Goal: Book appointment/travel/reservation

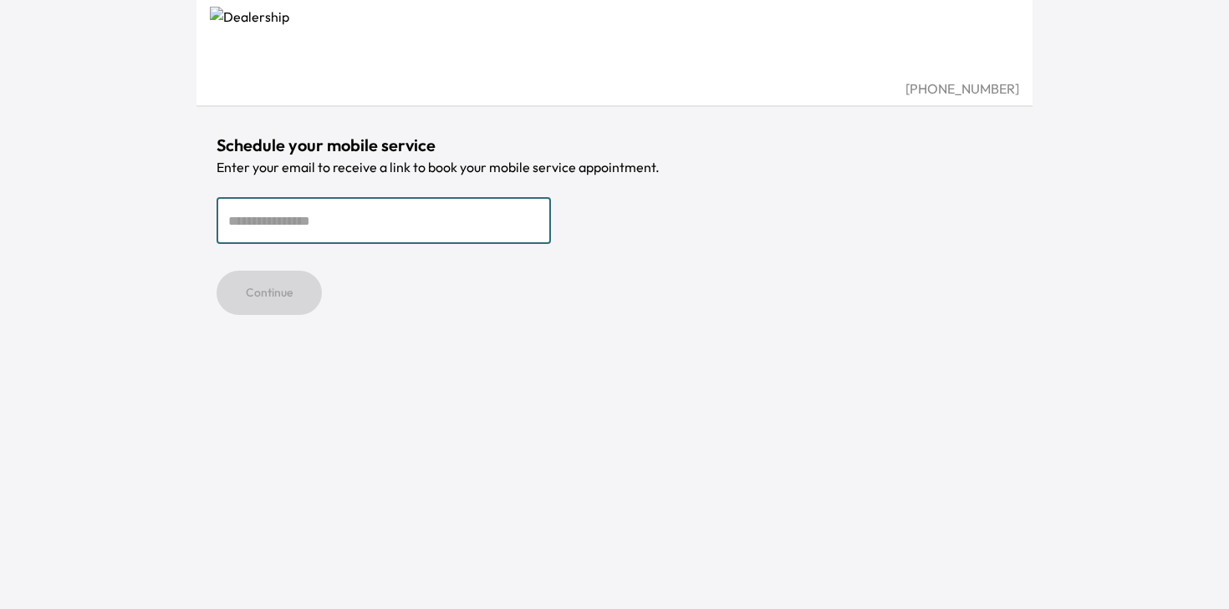
click at [364, 230] on input "email" at bounding box center [383, 220] width 334 height 47
type input "**********"
click at [330, 288] on div "Continue" at bounding box center [614, 293] width 796 height 44
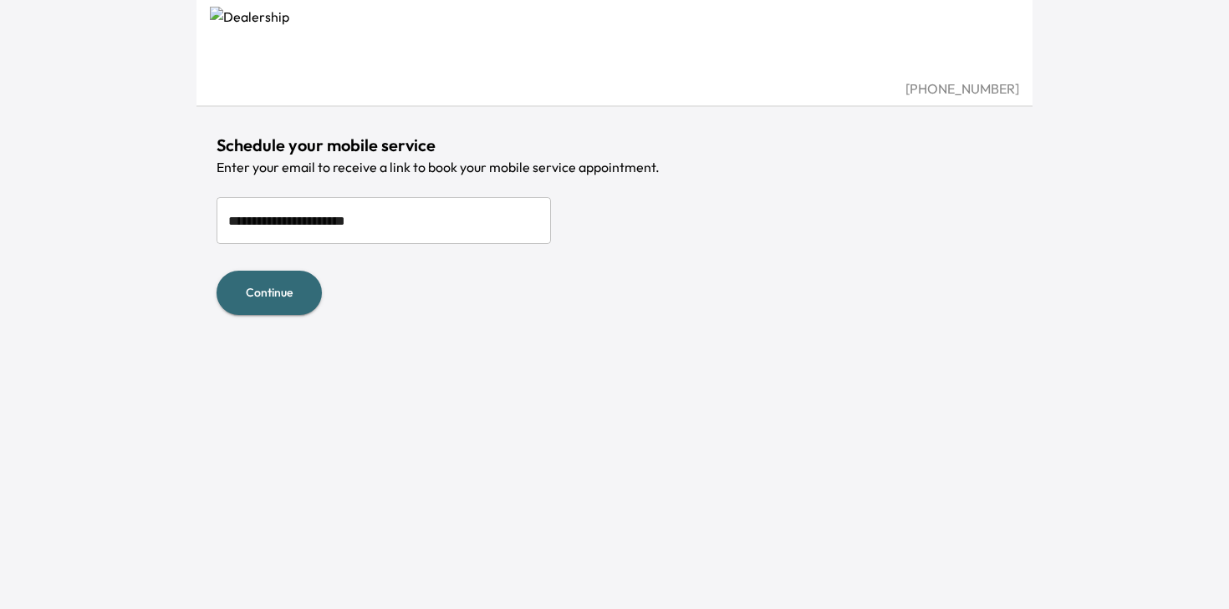
click at [301, 290] on button "Continue" at bounding box center [268, 293] width 105 height 44
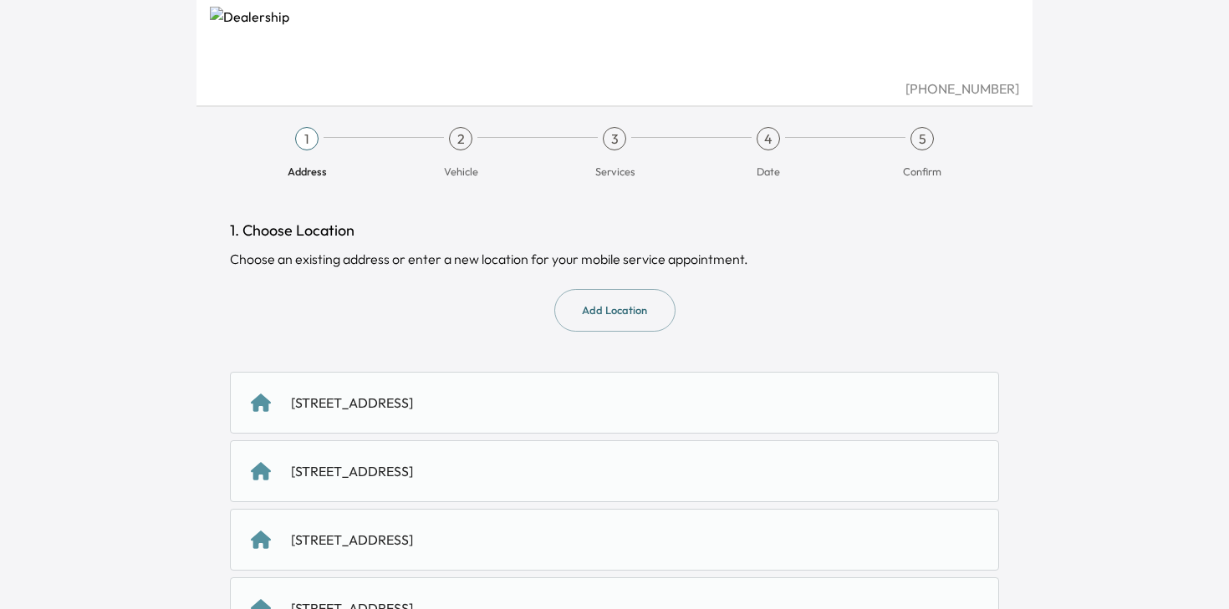
click at [413, 542] on div "19220 Vineyard Ln, Saratoga, CA 19220, US" at bounding box center [352, 540] width 122 height 20
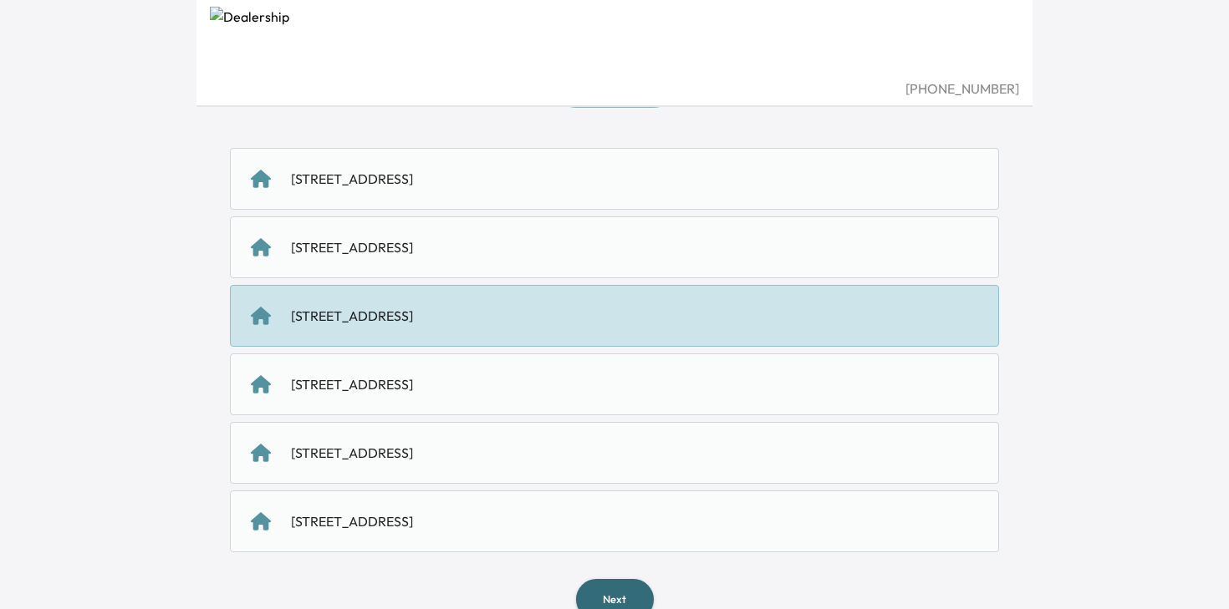
scroll to position [262, 0]
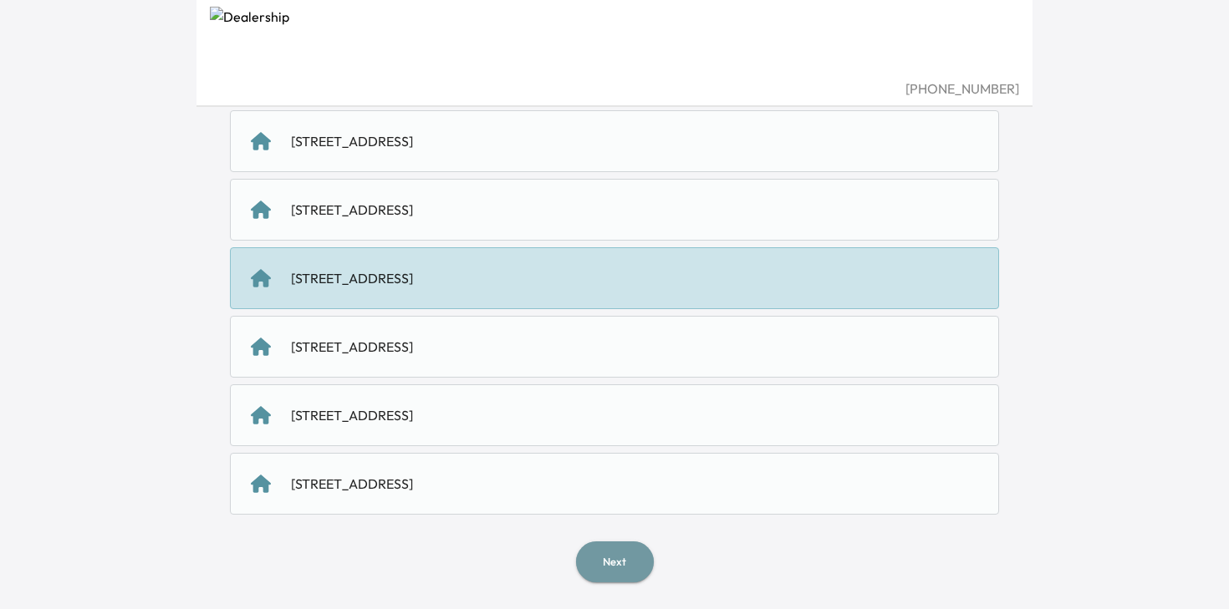
click at [628, 562] on button "Next" at bounding box center [615, 562] width 78 height 41
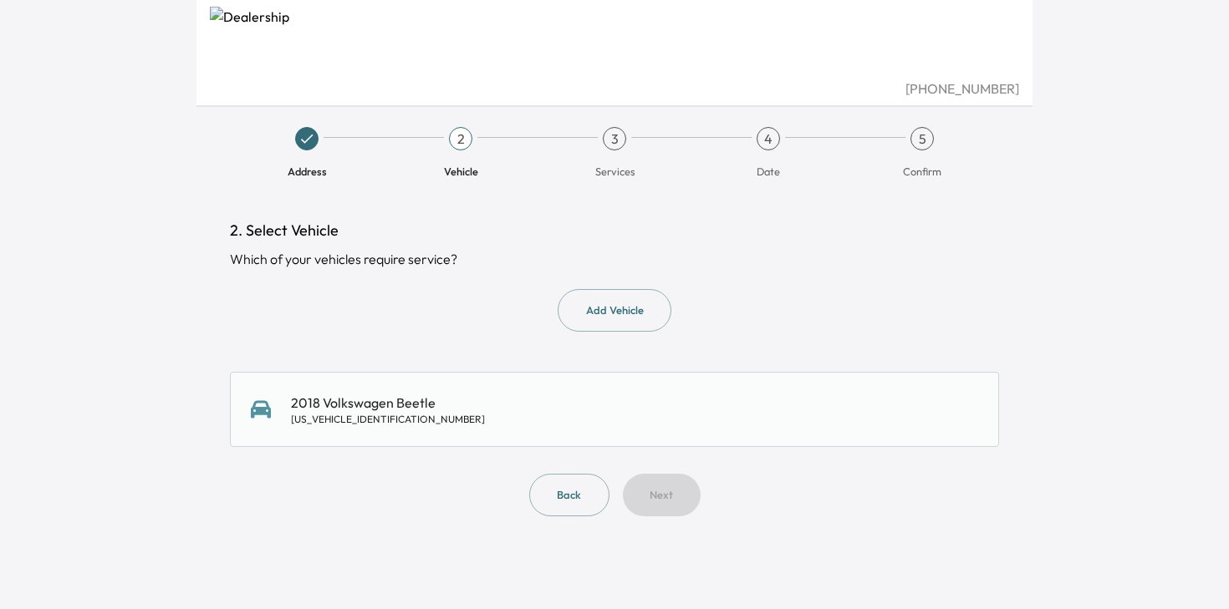
click at [439, 395] on div "2018 Volkswagen Beetle 3VW5DAAT3JM516955" at bounding box center [614, 409] width 727 height 33
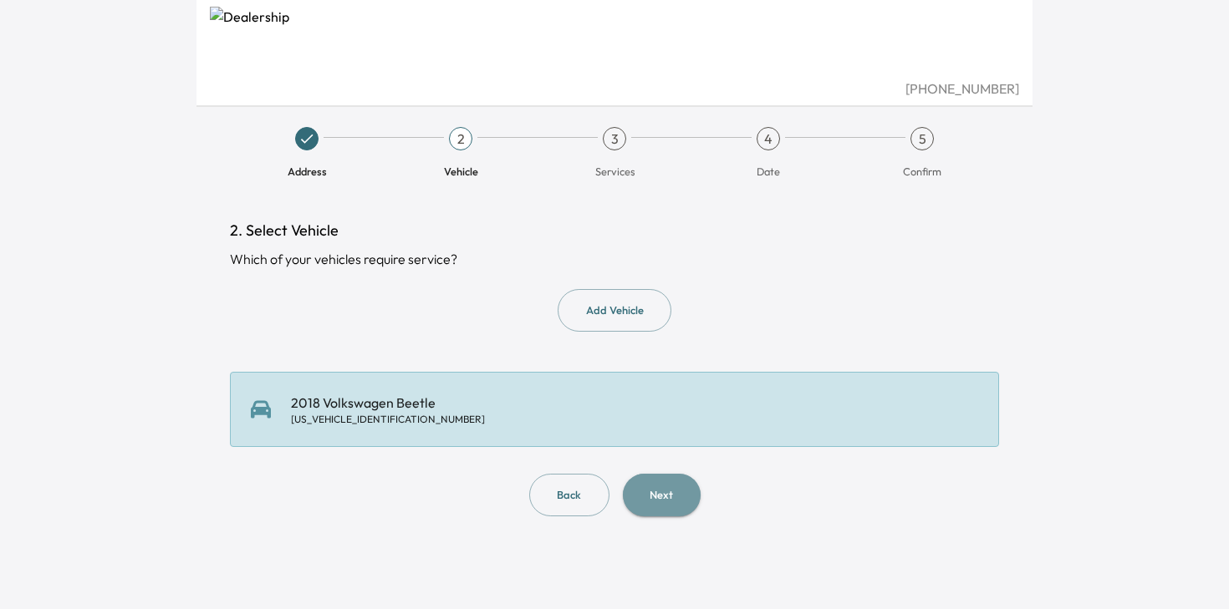
click at [669, 491] on button "Next" at bounding box center [662, 495] width 78 height 43
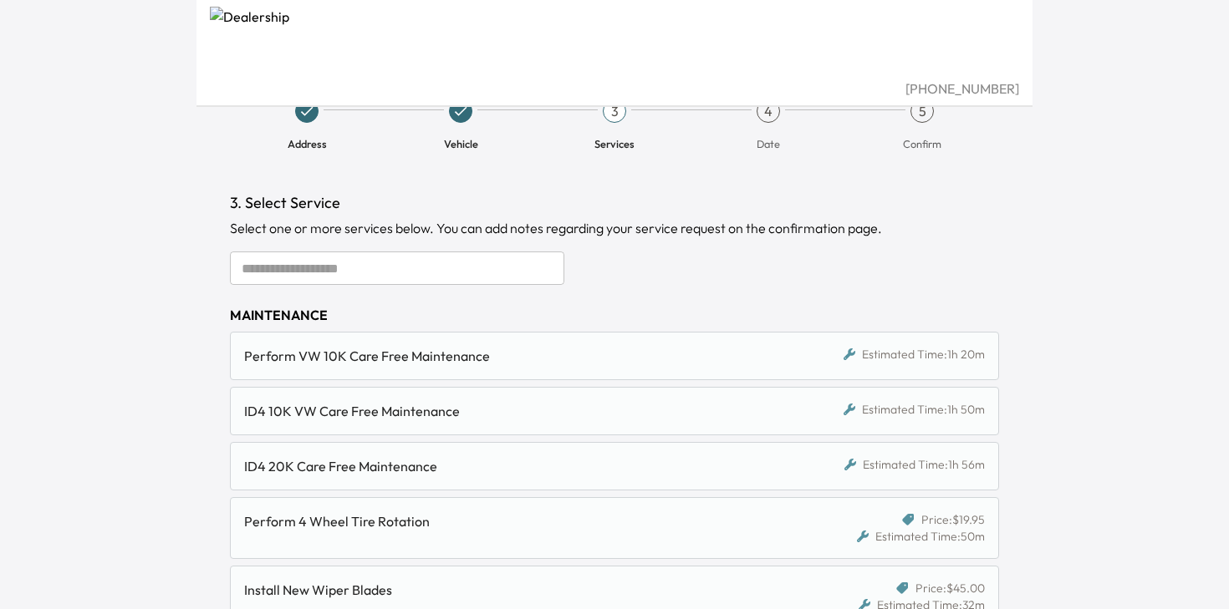
scroll to position [29, 0]
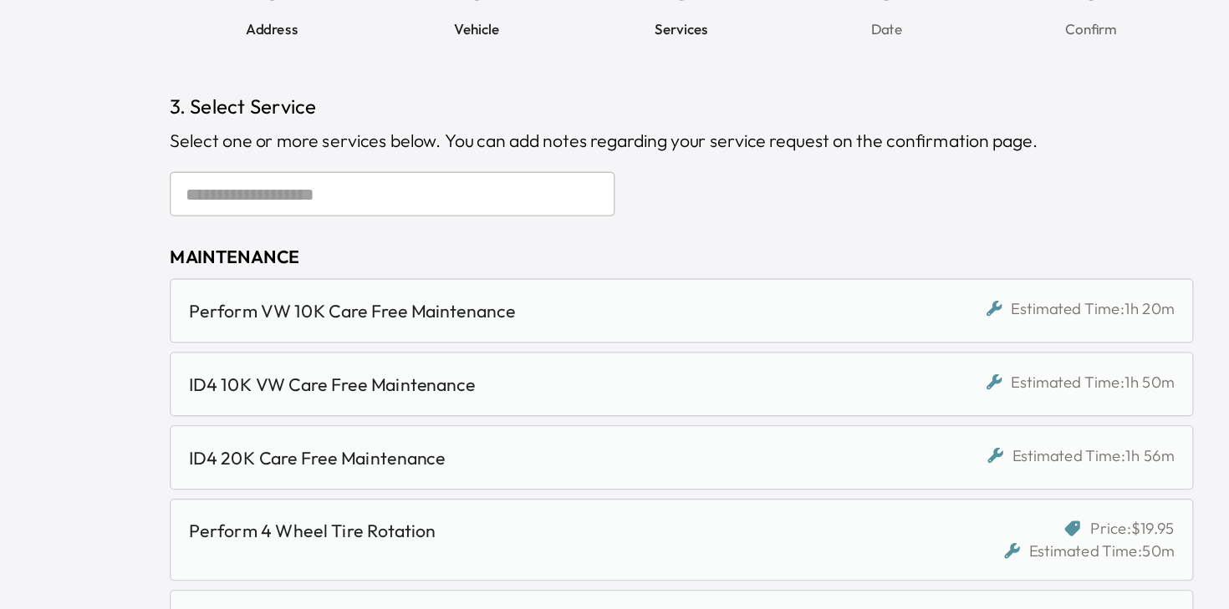
click at [361, 262] on input "text" at bounding box center [397, 266] width 334 height 33
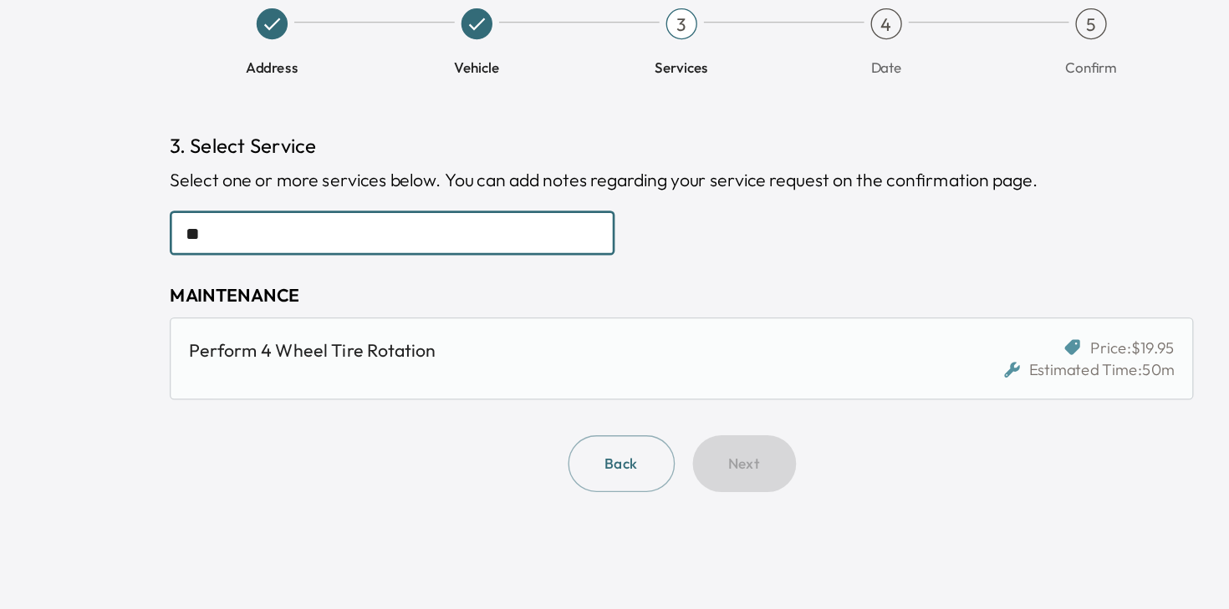
scroll to position [0, 0]
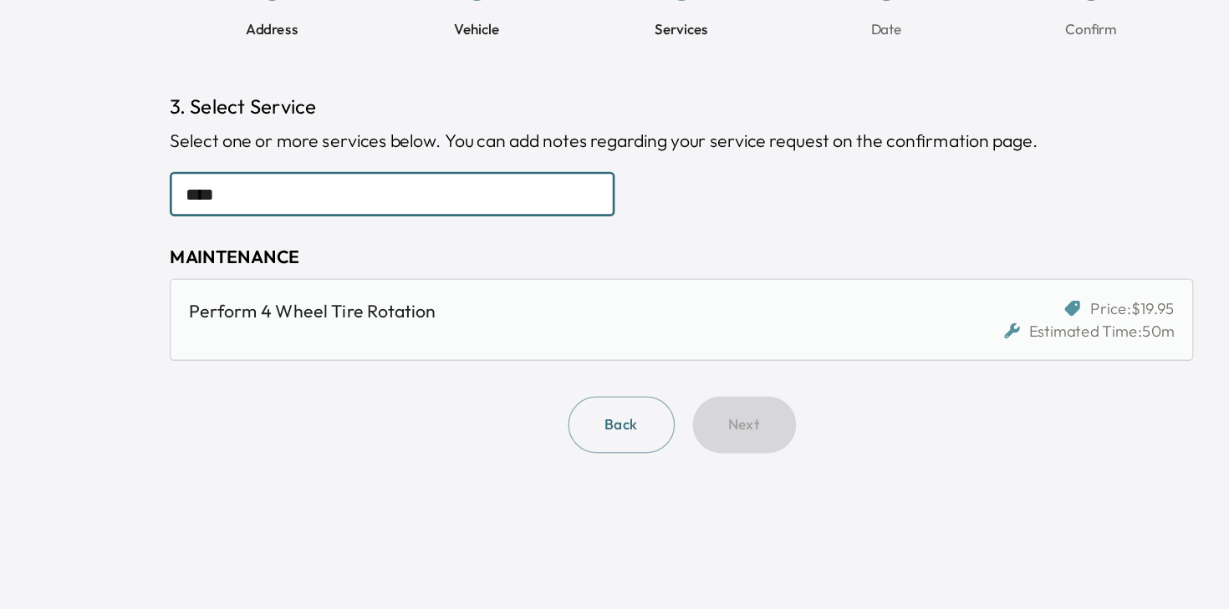
click at [434, 303] on input "****" at bounding box center [397, 295] width 334 height 33
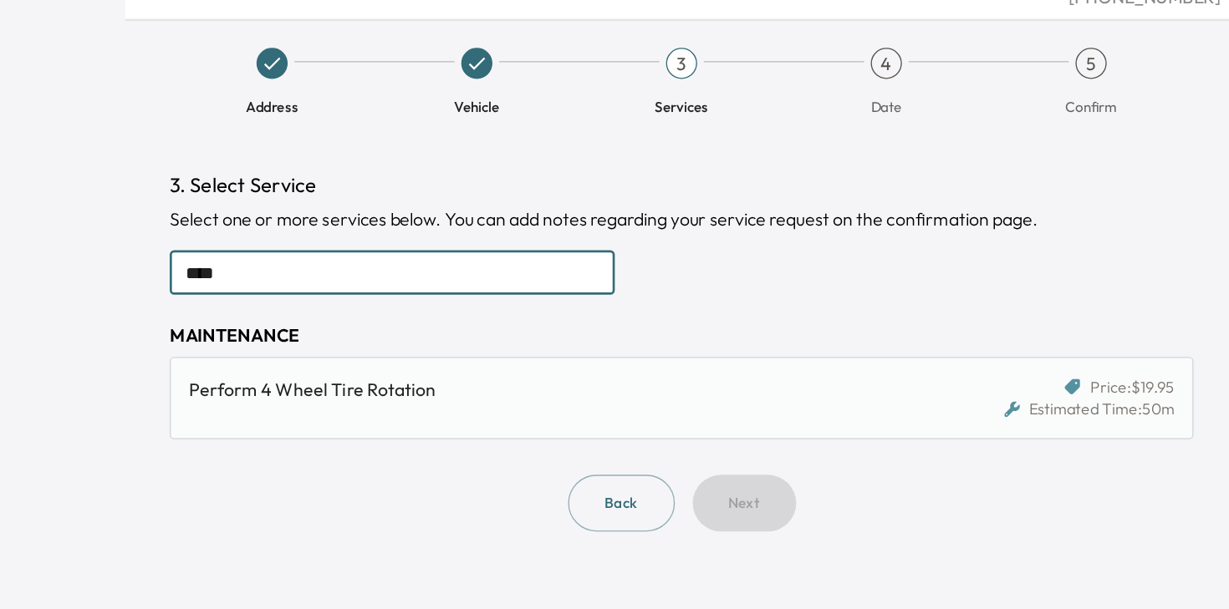
type input "****"
click at [573, 470] on button "Back" at bounding box center [569, 469] width 80 height 43
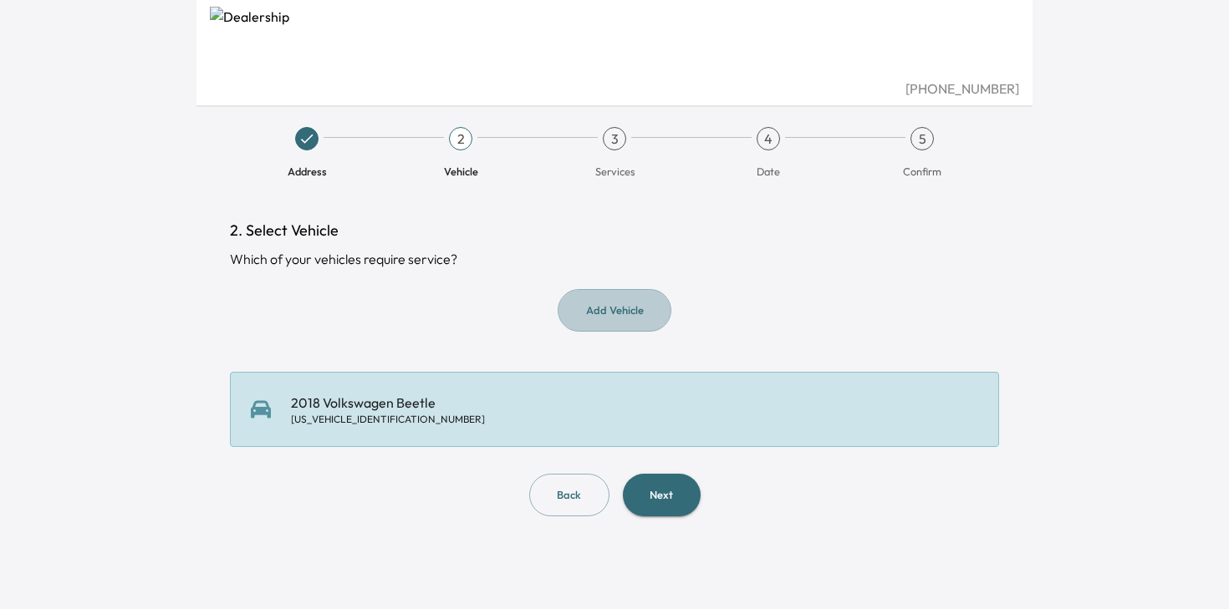
click at [651, 321] on button "Add Vehicle" at bounding box center [615, 310] width 114 height 43
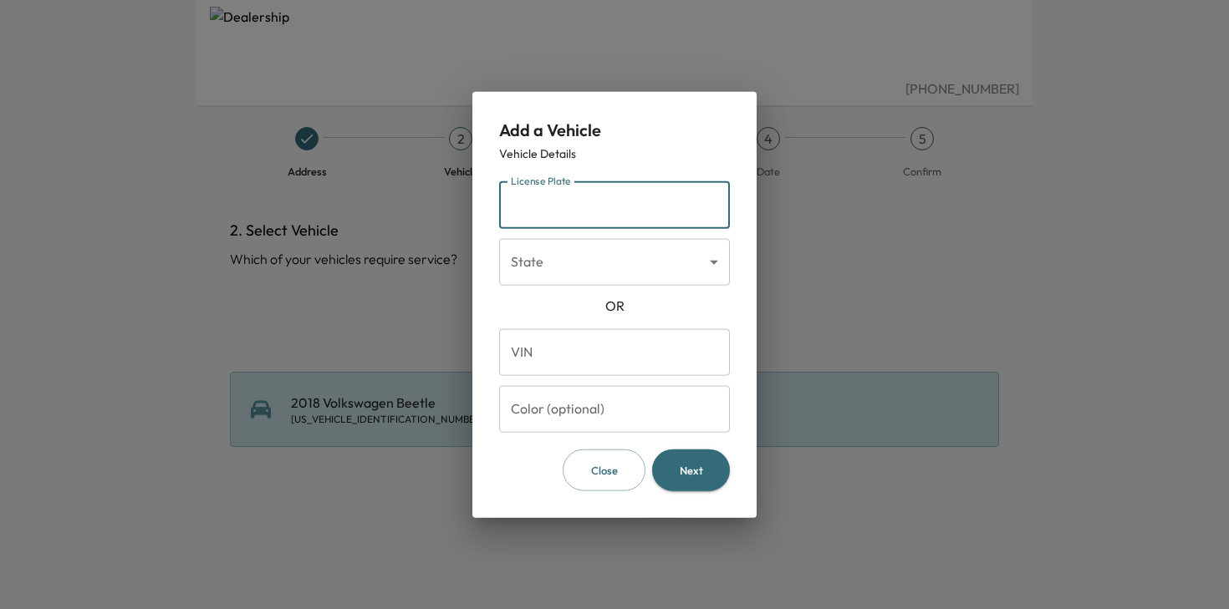
click at [604, 210] on input "License Plate" at bounding box center [614, 204] width 231 height 47
click at [612, 466] on button "Close" at bounding box center [604, 470] width 83 height 43
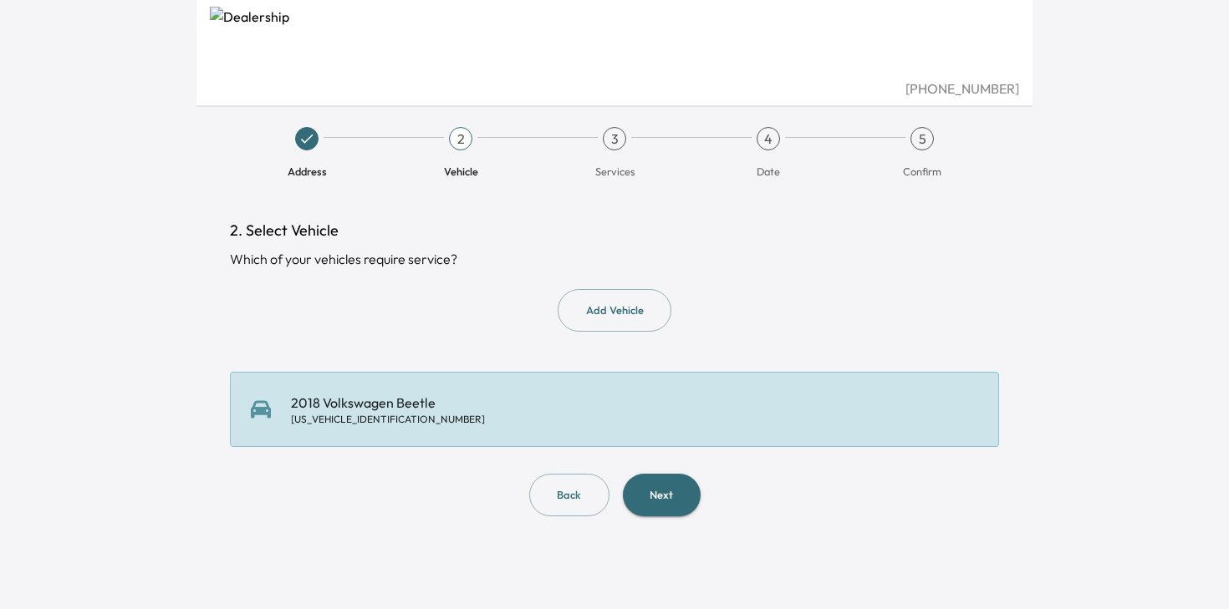
click at [522, 412] on div "2018 Volkswagen Beetle 3VW5DAAT3JM516955" at bounding box center [614, 409] width 727 height 33
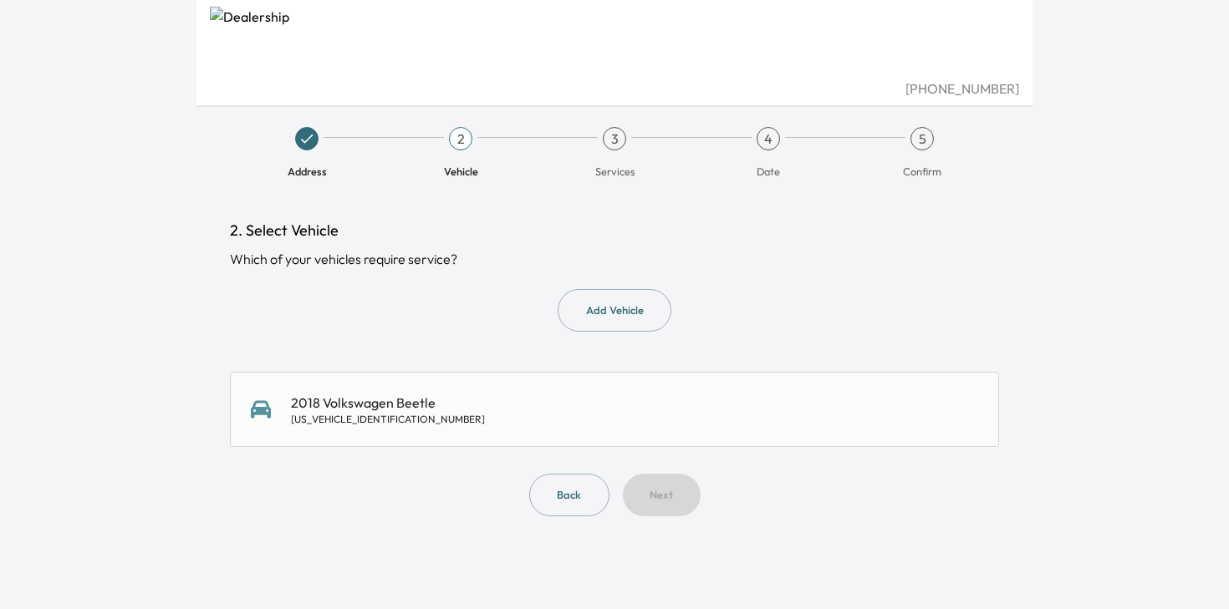
click at [595, 386] on div "2018 Volkswagen Beetle 3VW5DAAT3JM516955" at bounding box center [614, 409] width 769 height 75
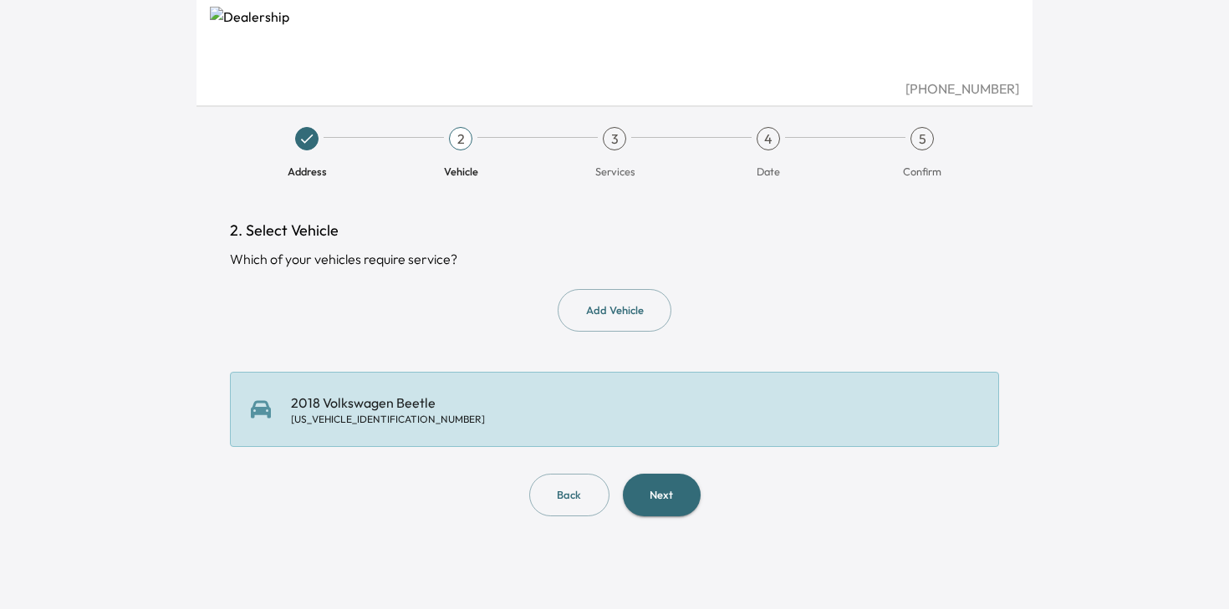
click at [659, 505] on button "Next" at bounding box center [662, 495] width 78 height 43
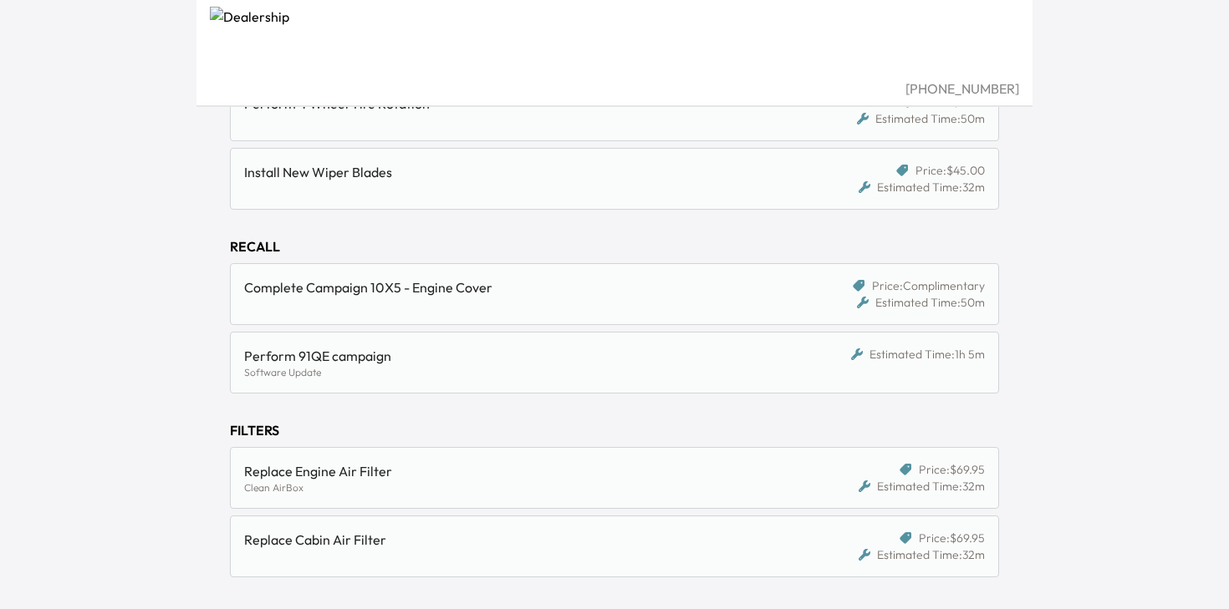
scroll to position [421, 0]
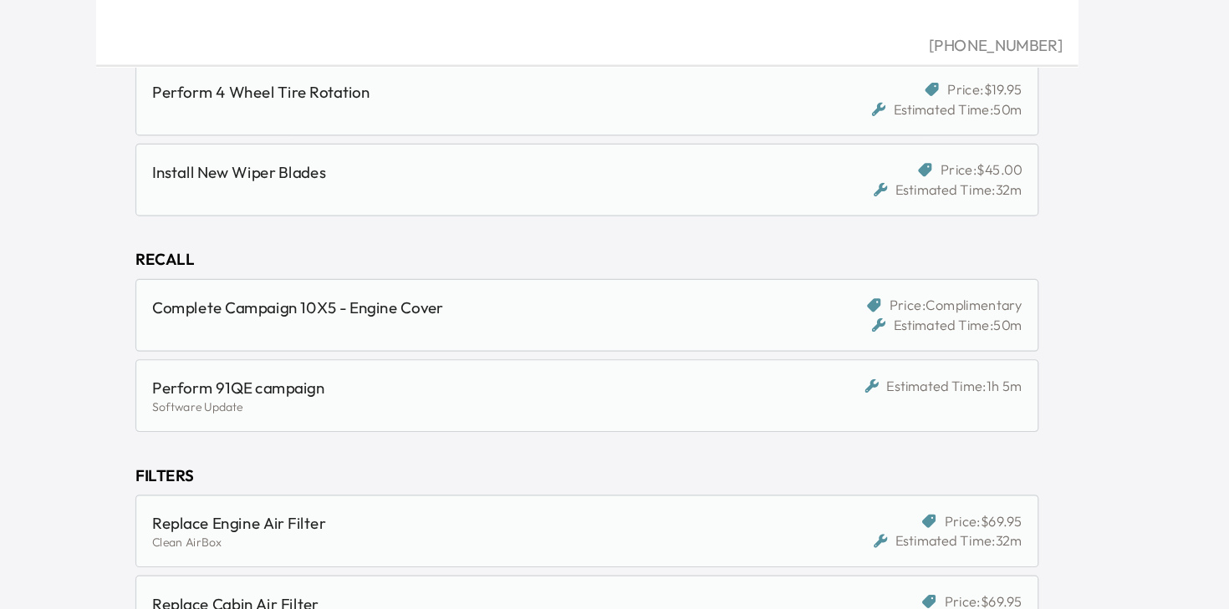
click at [772, 337] on div "Complete Campaign 10X5 - Engine Cover Price: Complimentary Estimated Time: 50m" at bounding box center [614, 319] width 769 height 62
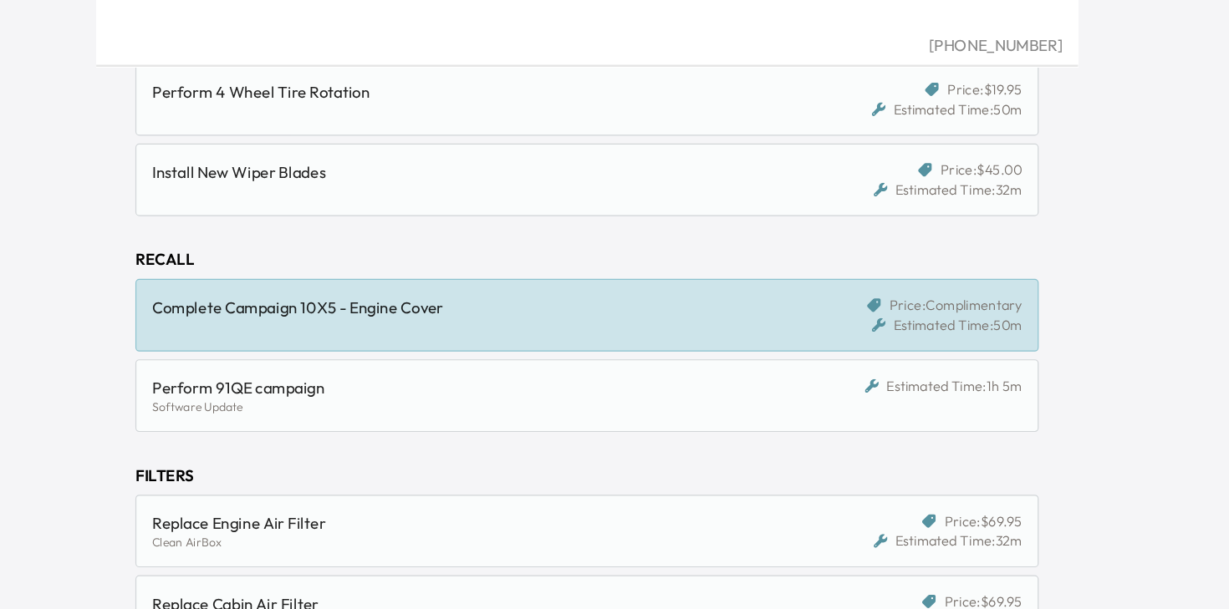
click at [745, 390] on div "Perform 91QE campaign" at bounding box center [515, 380] width 542 height 20
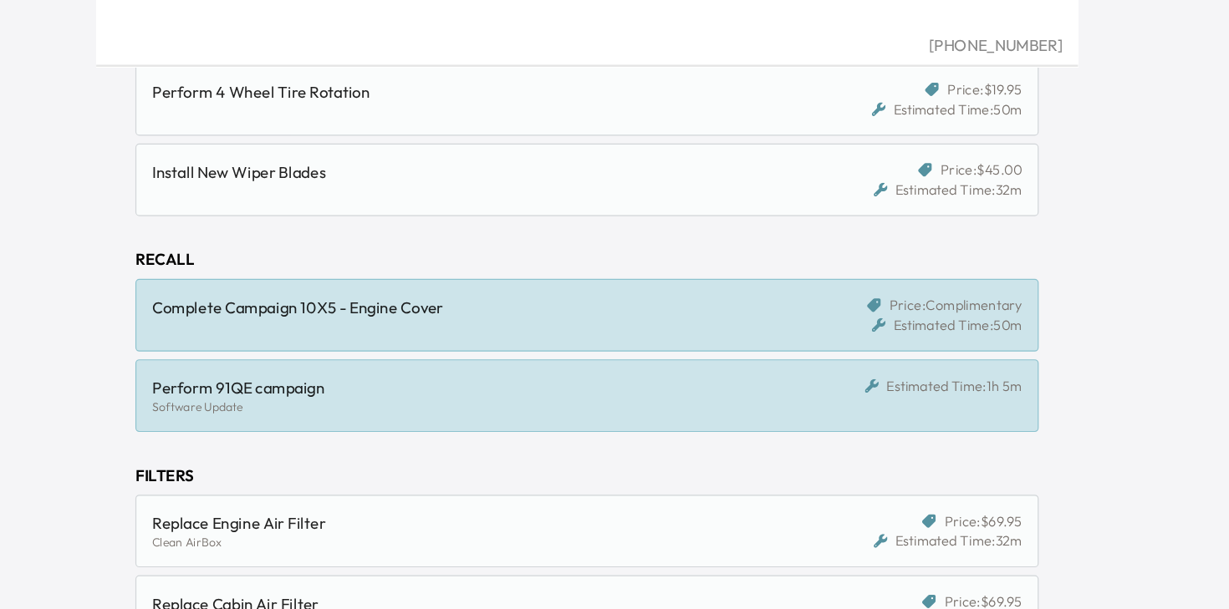
scroll to position [625, 0]
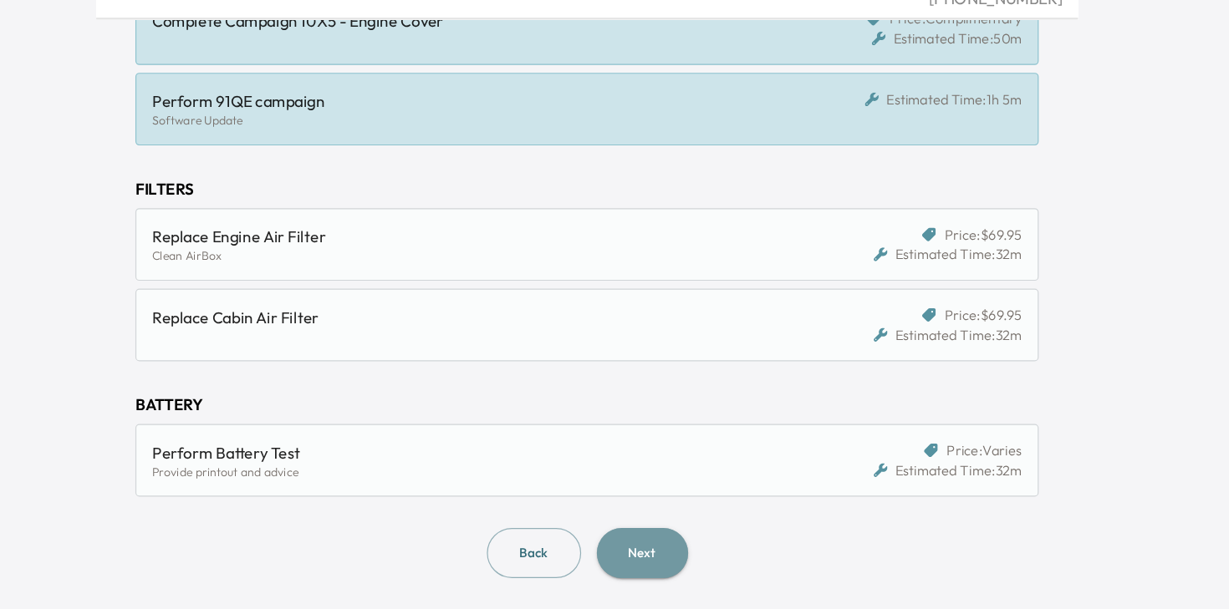
click at [665, 564] on button "Next" at bounding box center [662, 561] width 78 height 43
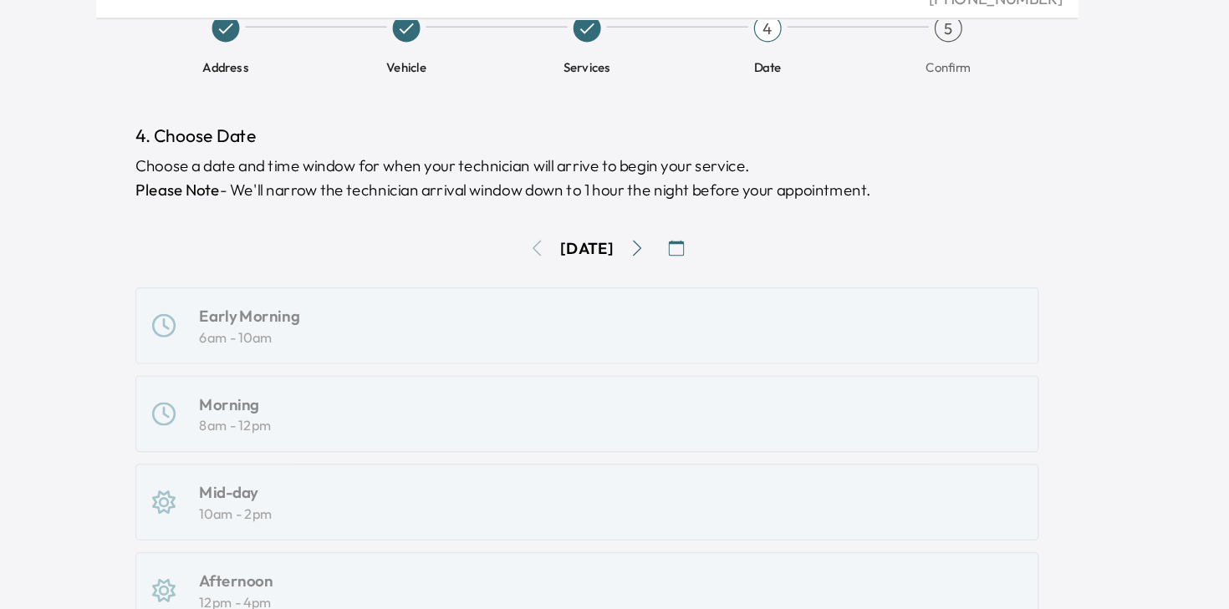
scroll to position [25, 0]
click at [563, 309] on div "Sun, Sep 7" at bounding box center [614, 301] width 769 height 27
click at [564, 294] on div "Sun, Sep 7" at bounding box center [614, 301] width 769 height 27
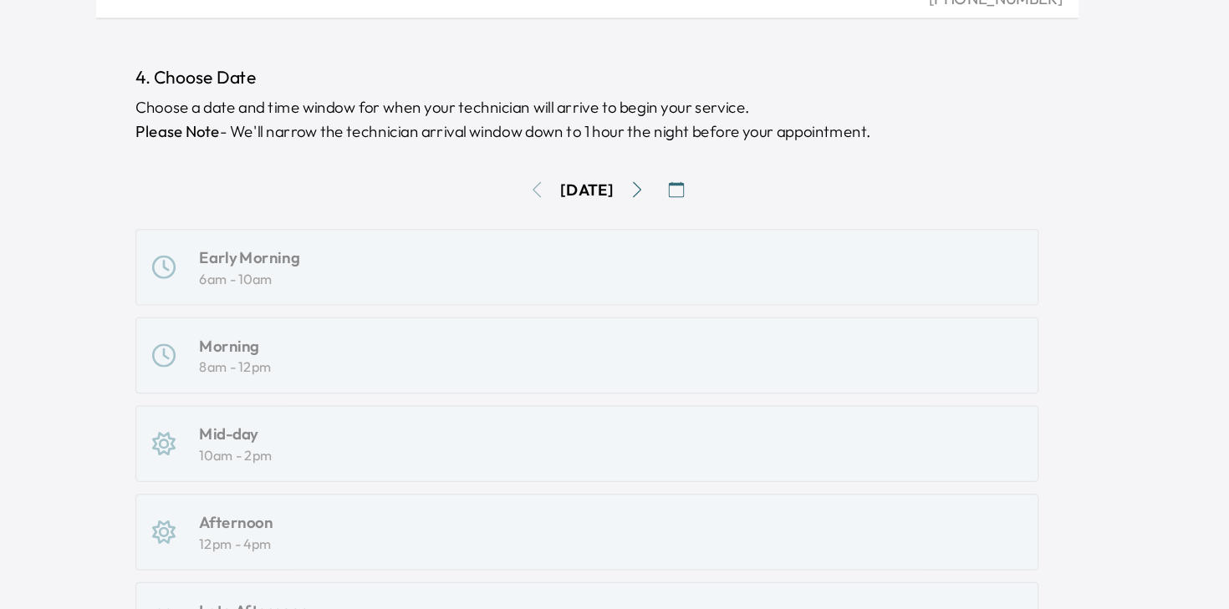
scroll to position [96, 0]
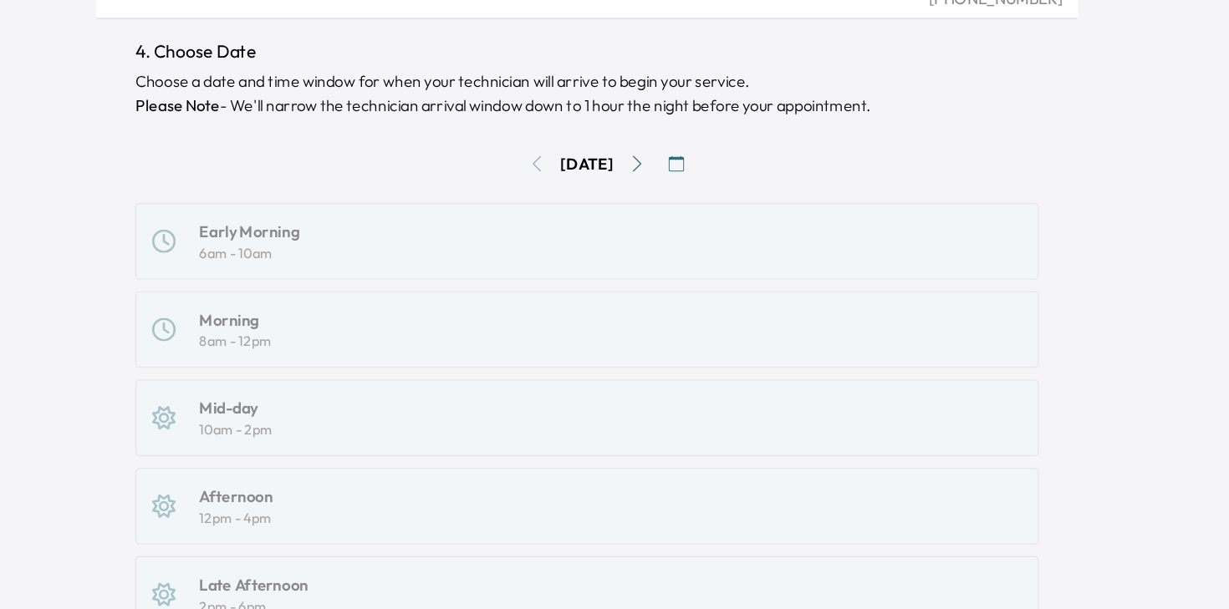
click at [664, 228] on icon "Go to next day" at bounding box center [656, 229] width 13 height 13
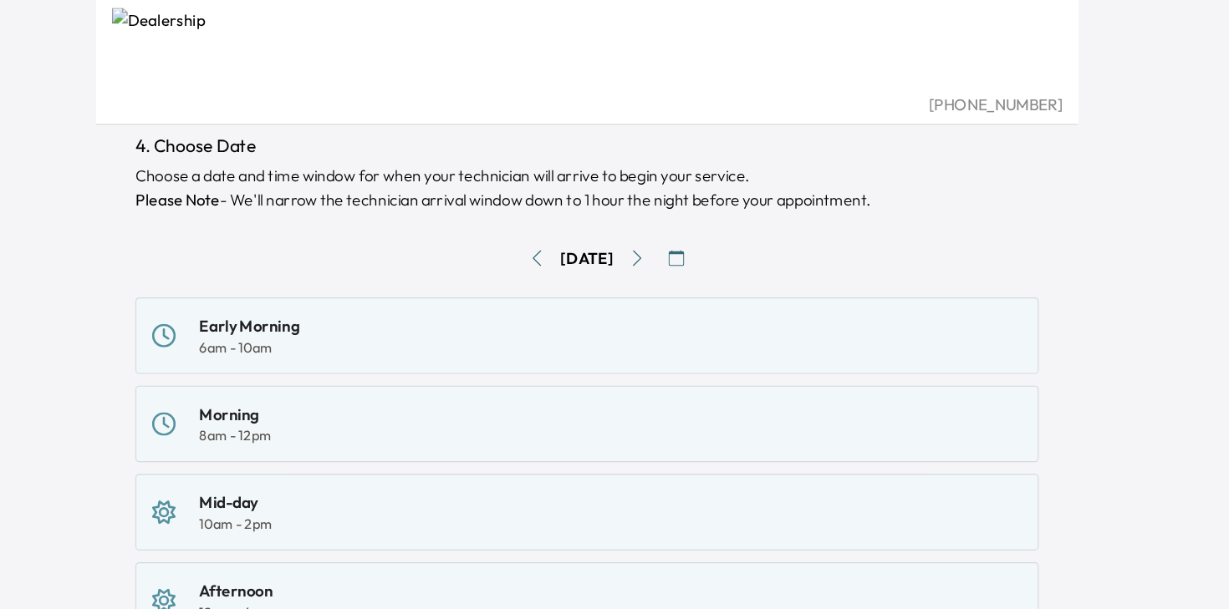
scroll to position [94, 0]
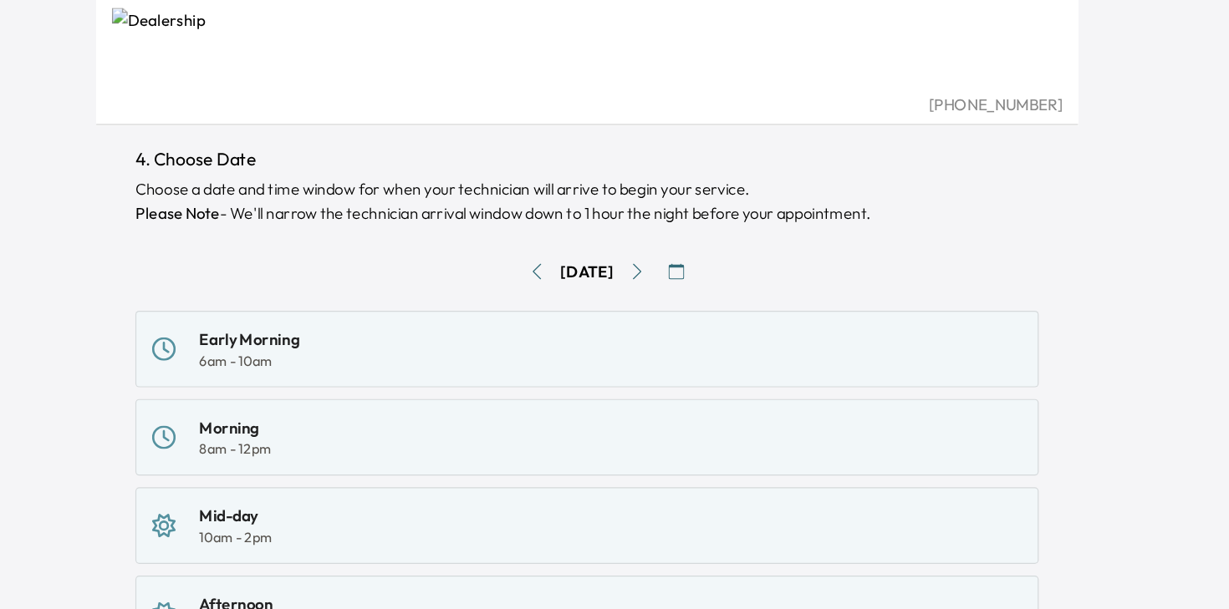
click at [565, 237] on icon "Go to previous day" at bounding box center [571, 231] width 13 height 13
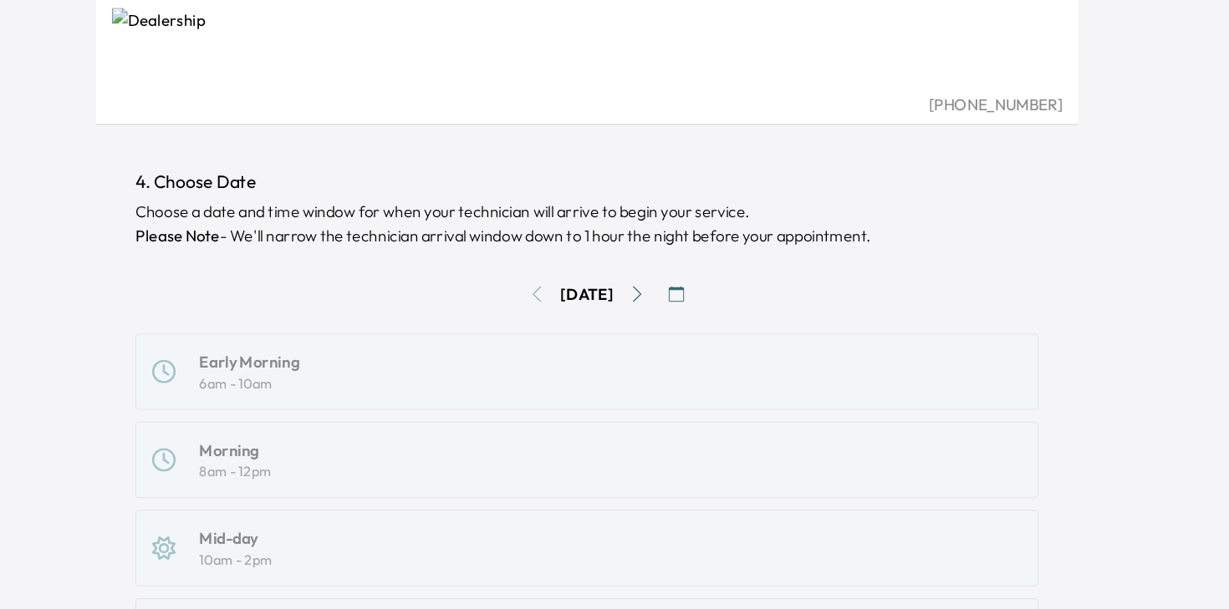
scroll to position [7, 0]
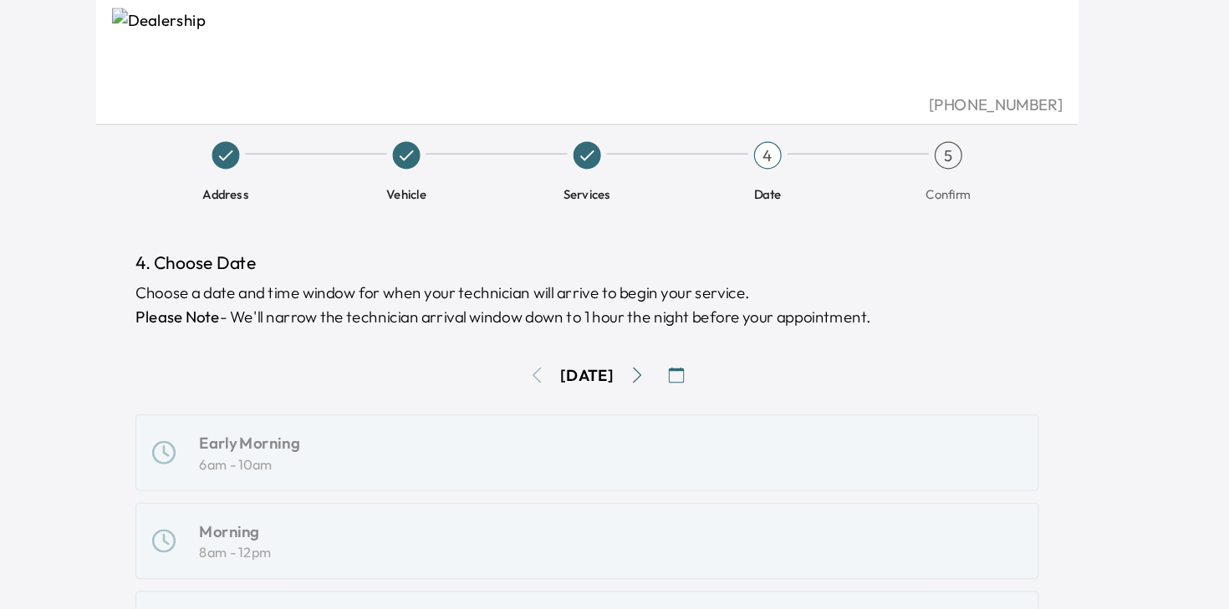
click at [427, 410] on div "Early Morning 6am - 10am Morning 8am - 12pm Mid-day 10am - 2pm Afternoon 12pm -…" at bounding box center [614, 611] width 769 height 517
click at [428, 389] on div "Early Morning 6am - 10am Morning 8am - 12pm Mid-day 10am - 2pm Afternoon 12pm -…" at bounding box center [614, 611] width 769 height 517
click at [657, 321] on button "Go to next day" at bounding box center [657, 319] width 27 height 27
click at [493, 394] on div "Early Morning 6am - 10am" at bounding box center [614, 385] width 741 height 37
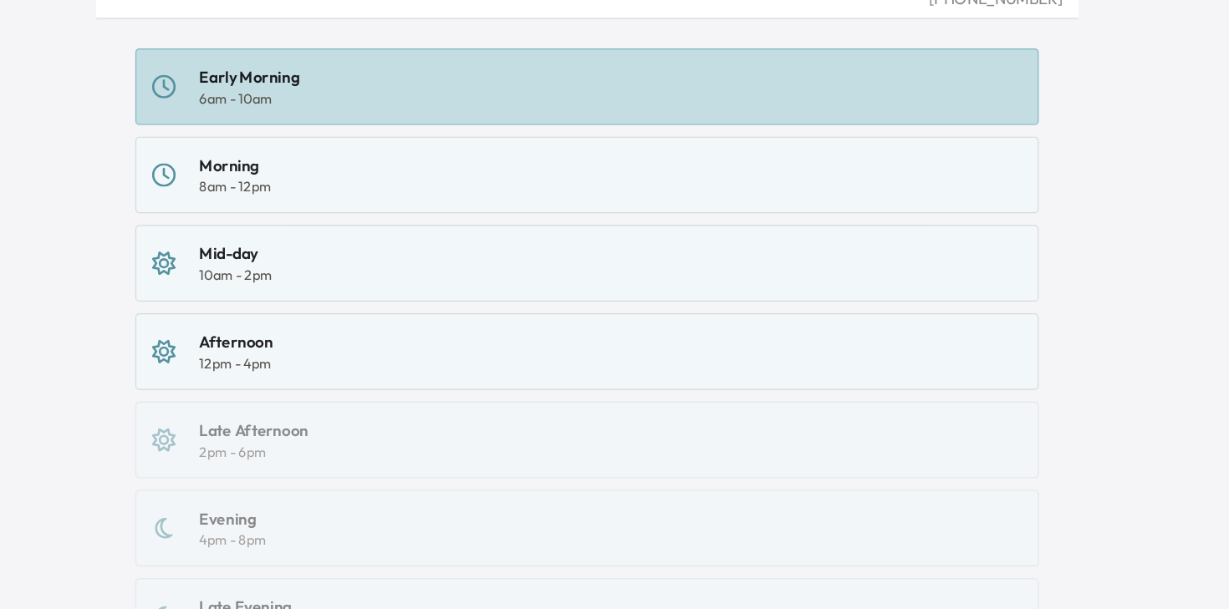
scroll to position [410, 0]
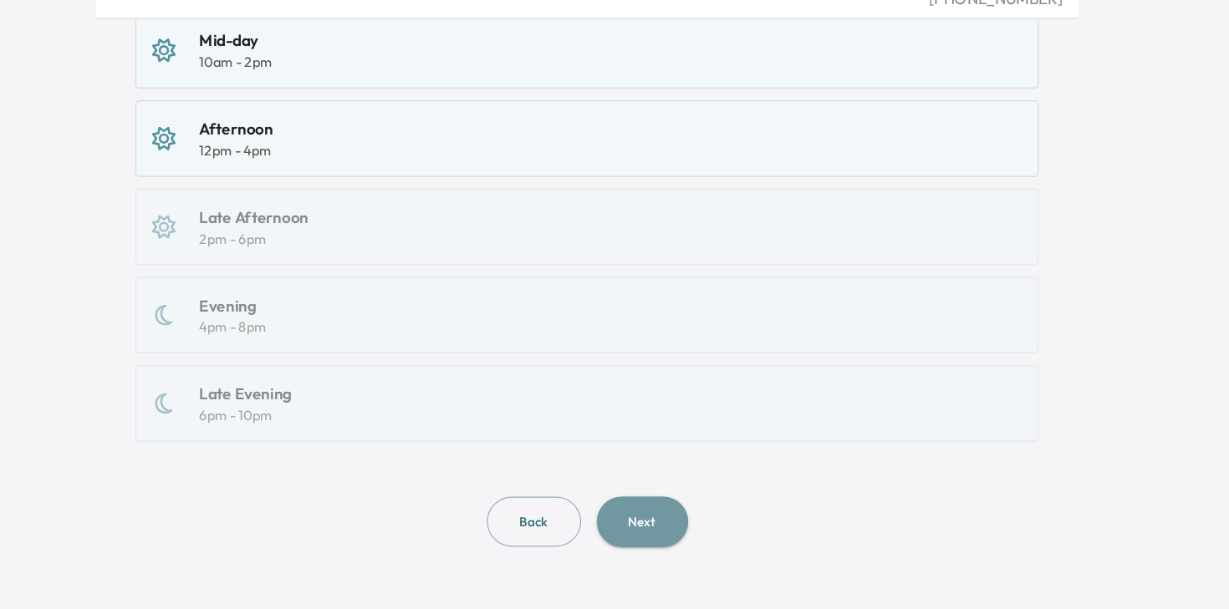
click at [639, 531] on button "Next" at bounding box center [662, 534] width 78 height 43
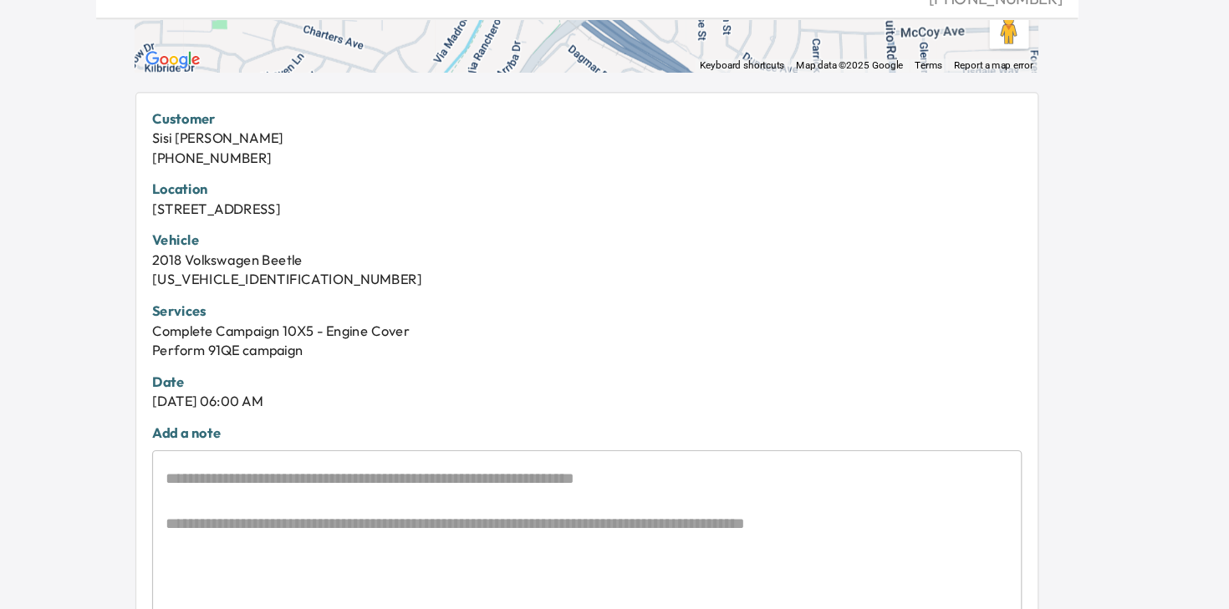
scroll to position [467, 0]
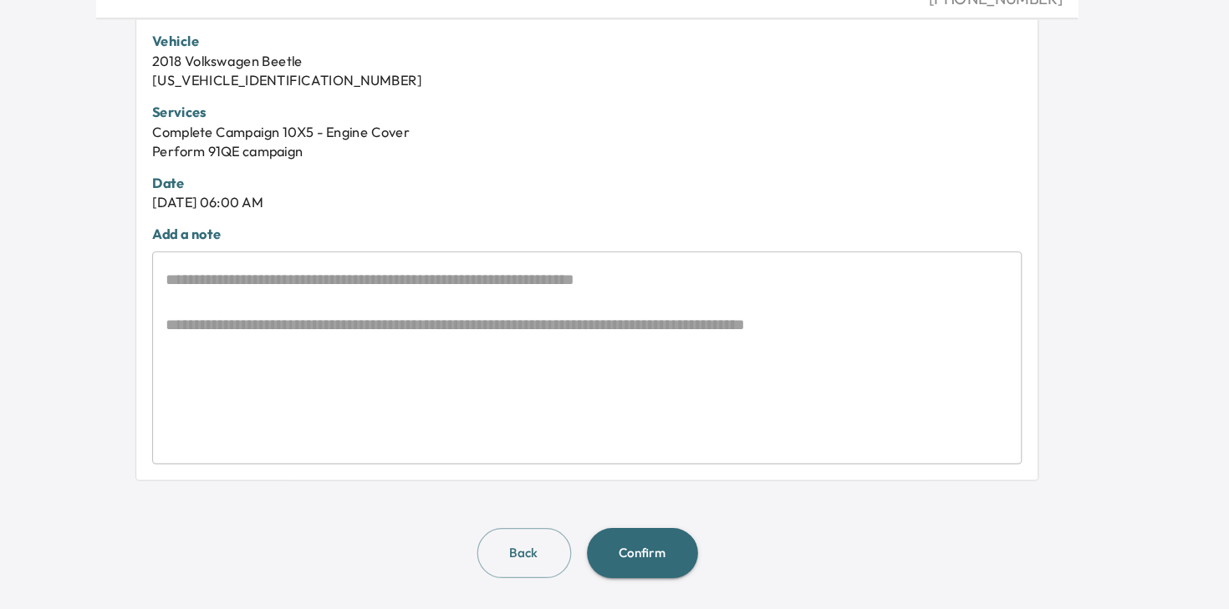
click at [685, 568] on button "Confirm" at bounding box center [661, 561] width 94 height 43
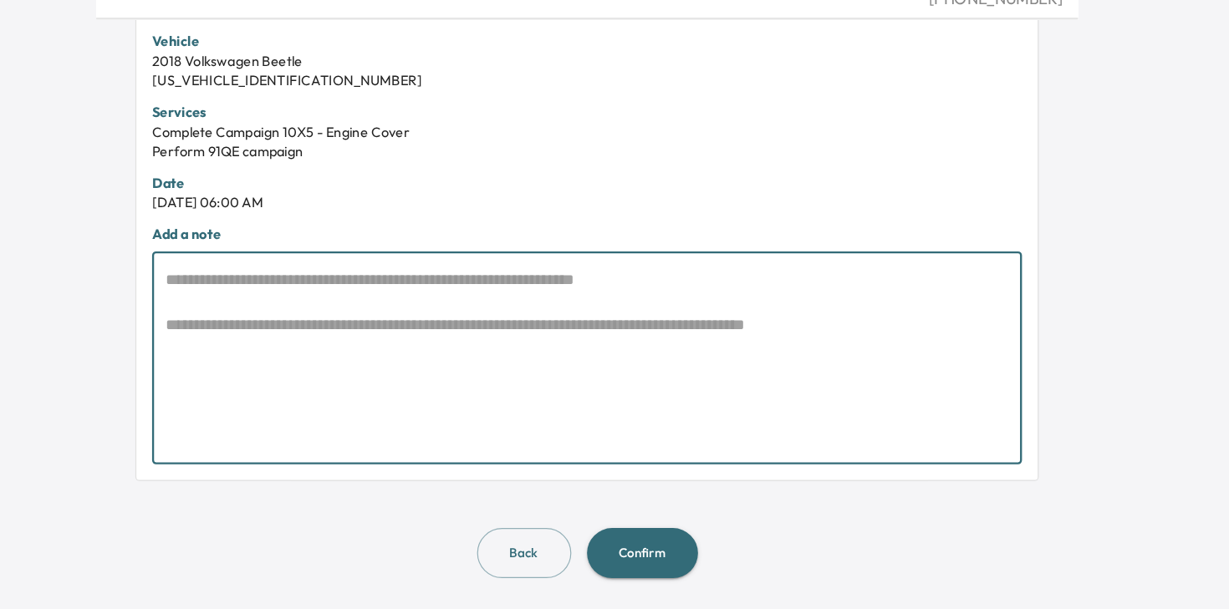
click at [510, 389] on textarea at bounding box center [614, 395] width 717 height 154
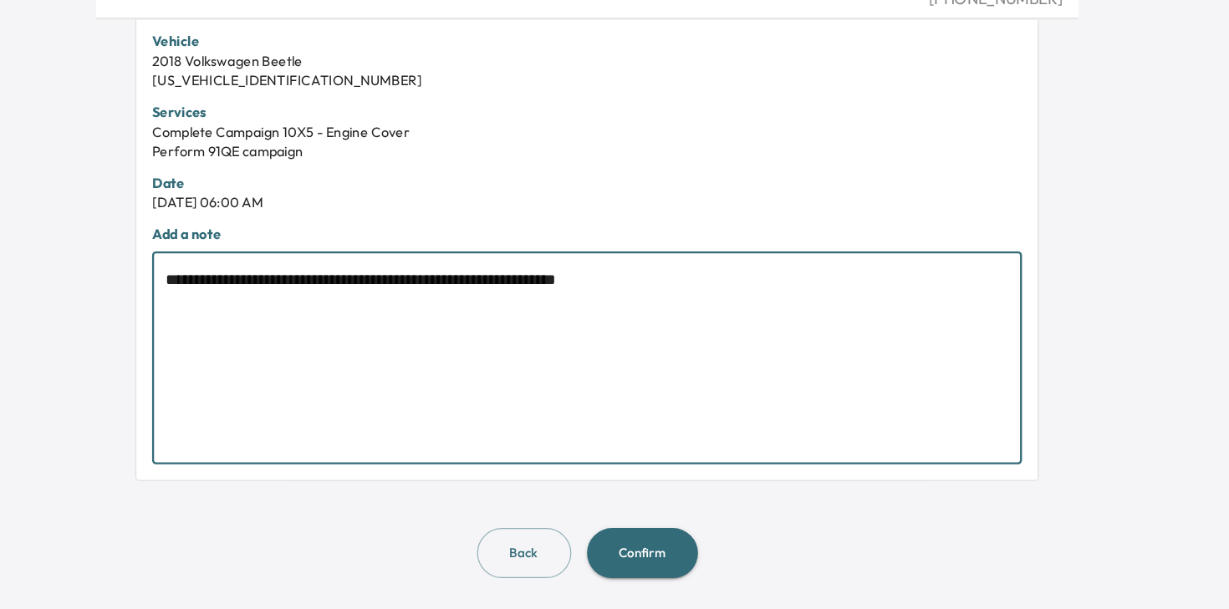
type textarea "**********"
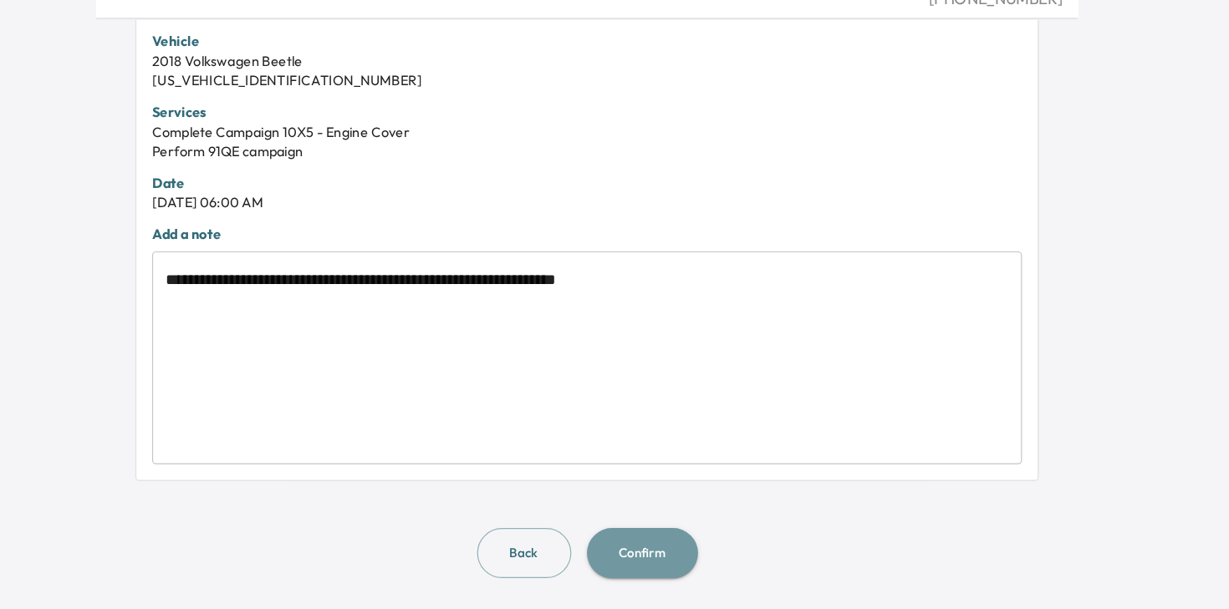
click at [684, 555] on button "Confirm" at bounding box center [661, 561] width 94 height 43
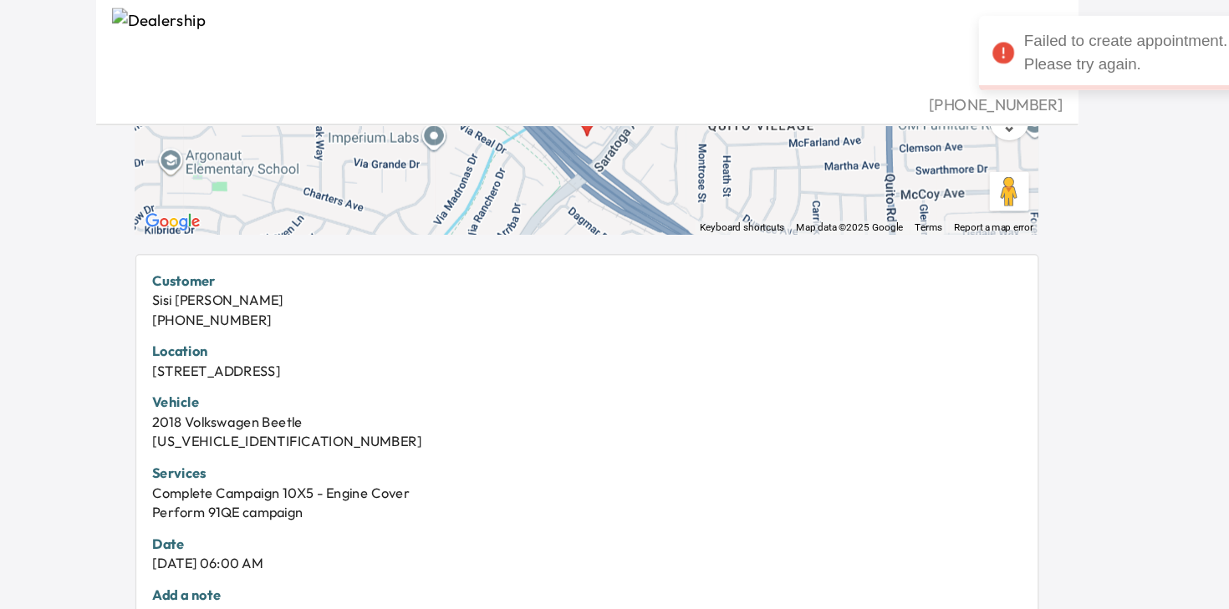
scroll to position [0, 0]
